Goal: Transaction & Acquisition: Purchase product/service

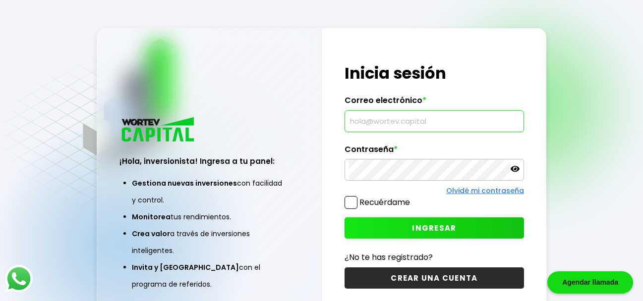
click at [349, 119] on input "text" at bounding box center [434, 121] width 170 height 21
type input "[EMAIL_ADDRESS][DOMAIN_NAME]"
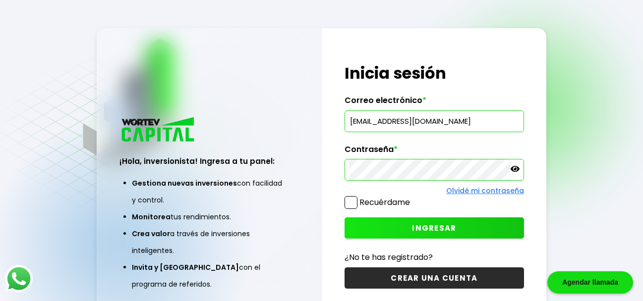
click at [436, 231] on span "INGRESAR" at bounding box center [434, 228] width 44 height 10
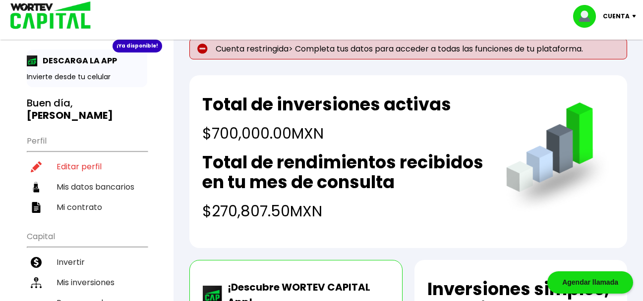
scroll to position [14, 0]
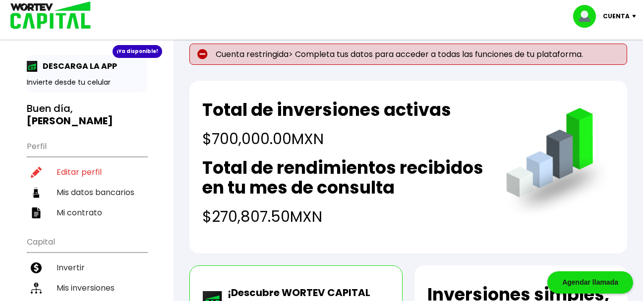
click at [77, 162] on li "Editar perfil" at bounding box center [87, 172] width 120 height 20
select select "Hombre"
select select "Licenciatura"
select select "CO"
select select "Bancoppel"
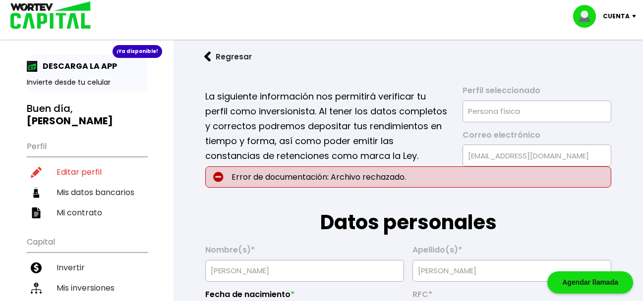
type input "[DATE]"
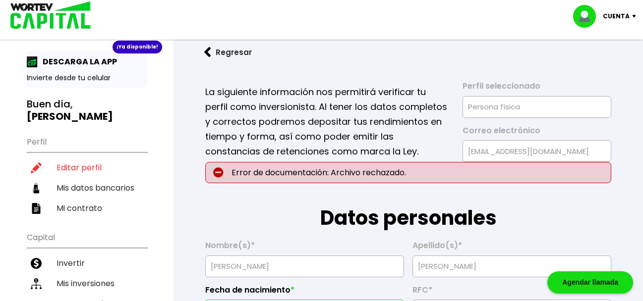
scroll to position [15, 0]
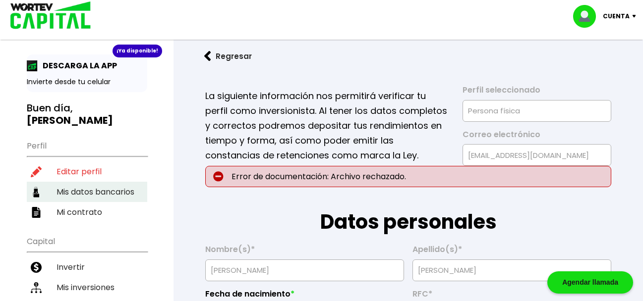
click at [78, 182] on li "Mis datos bancarios" at bounding box center [87, 192] width 120 height 20
select select "Bancoppel"
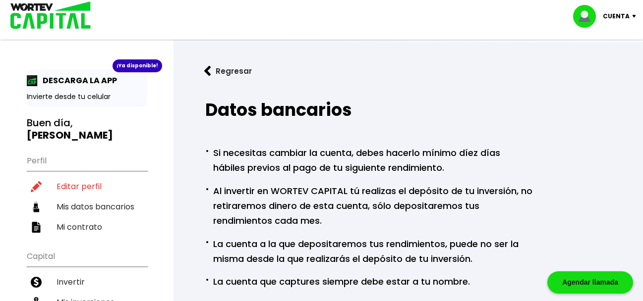
click at [206, 67] on img at bounding box center [207, 71] width 7 height 10
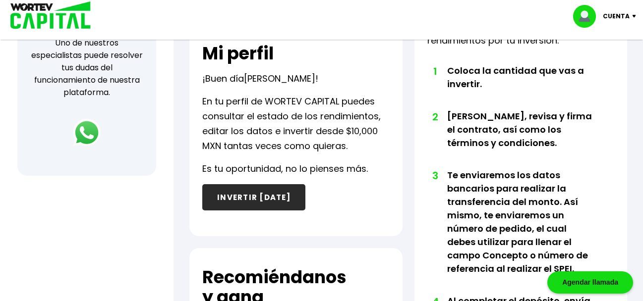
scroll to position [394, 0]
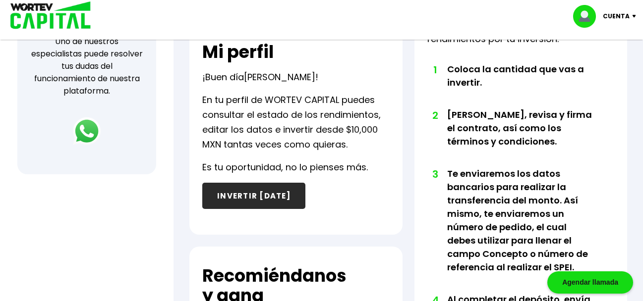
click at [249, 195] on button "INVERTIR [DATE]" at bounding box center [253, 196] width 103 height 26
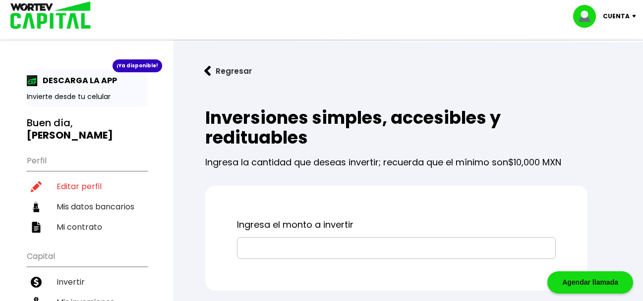
click at [243, 245] on input "text" at bounding box center [396, 248] width 310 height 21
click at [242, 246] on input "text" at bounding box center [396, 248] width 310 height 21
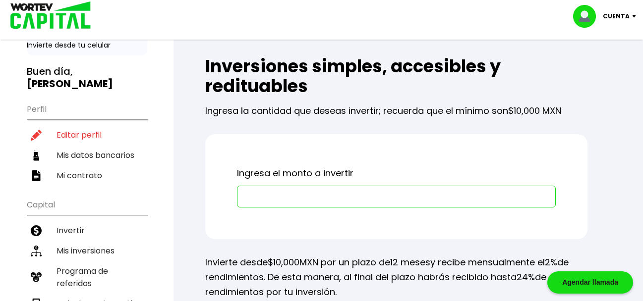
scroll to position [53, 0]
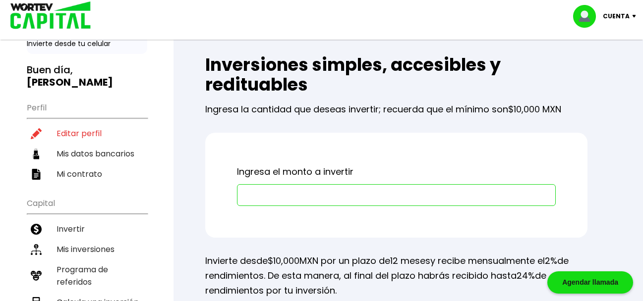
click at [241, 195] on div at bounding box center [396, 195] width 319 height 22
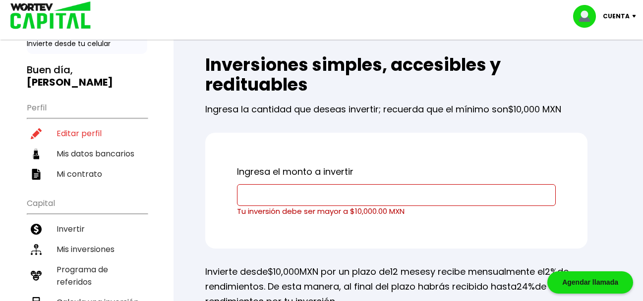
click at [245, 195] on input "text" at bounding box center [396, 195] width 310 height 21
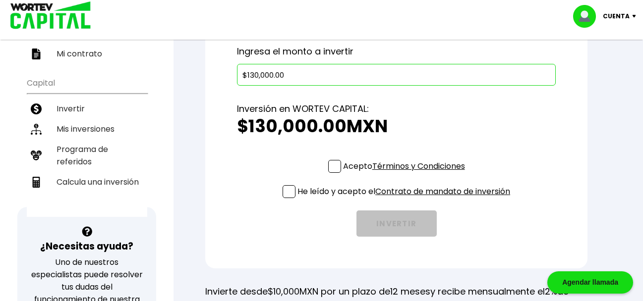
scroll to position [175, 0]
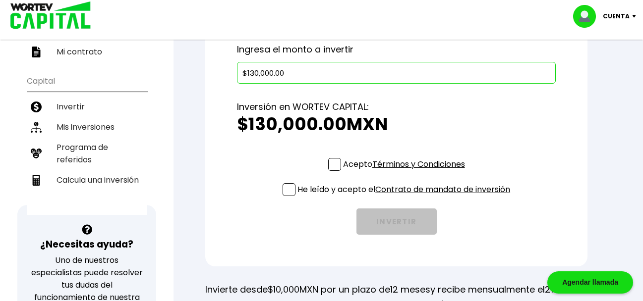
type input "$130,000.00"
click at [333, 164] on span at bounding box center [334, 164] width 13 height 13
click at [406, 172] on input "Acepto Términos y Condiciones" at bounding box center [406, 172] width 0 height 0
click at [285, 190] on span at bounding box center [288, 189] width 13 height 13
click at [406, 197] on input "He leído y acepto el Contrato de mandato de inversión" at bounding box center [406, 197] width 0 height 0
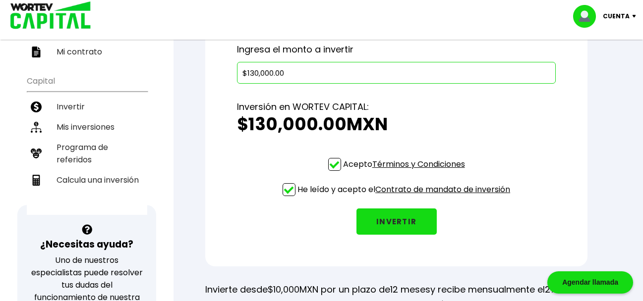
click at [403, 221] on button "INVERTIR" at bounding box center [396, 222] width 80 height 26
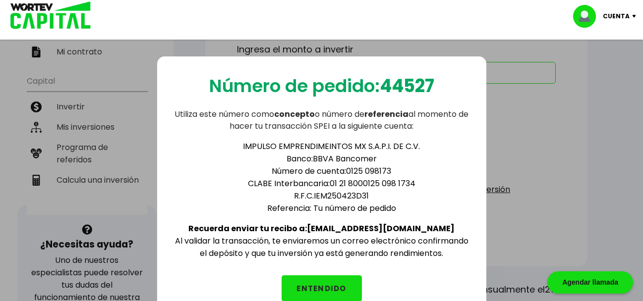
click at [326, 285] on button "ENTENDIDO" at bounding box center [321, 289] width 80 height 26
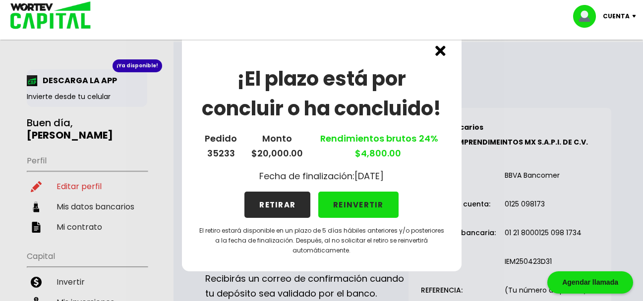
click at [439, 50] on img at bounding box center [440, 51] width 10 height 10
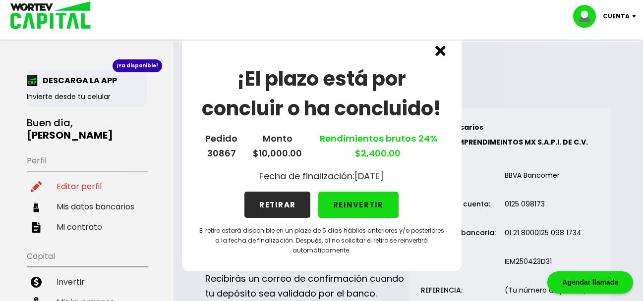
click at [442, 50] on img at bounding box center [440, 51] width 10 height 10
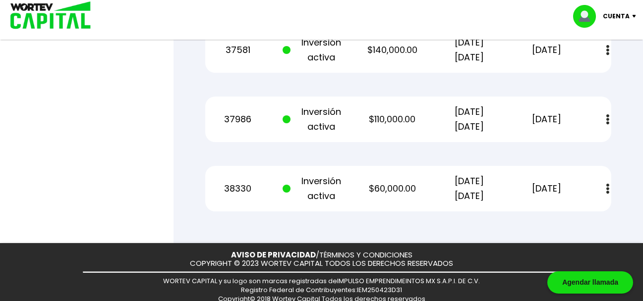
scroll to position [1855, 0]
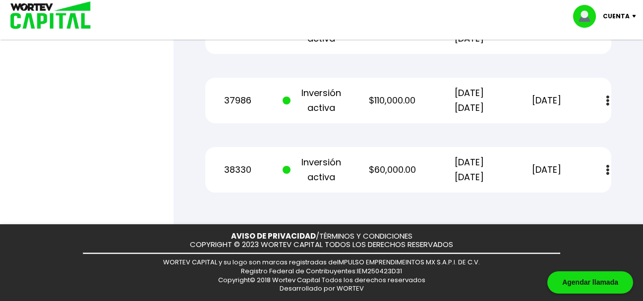
click at [587, 17] on img at bounding box center [588, 16] width 30 height 23
click at [608, 64] on li "Cerrar sesión" at bounding box center [605, 66] width 79 height 20
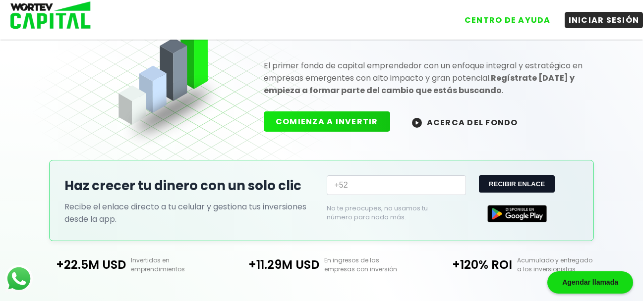
scroll to position [274, 0]
